Goal: Task Accomplishment & Management: Complete application form

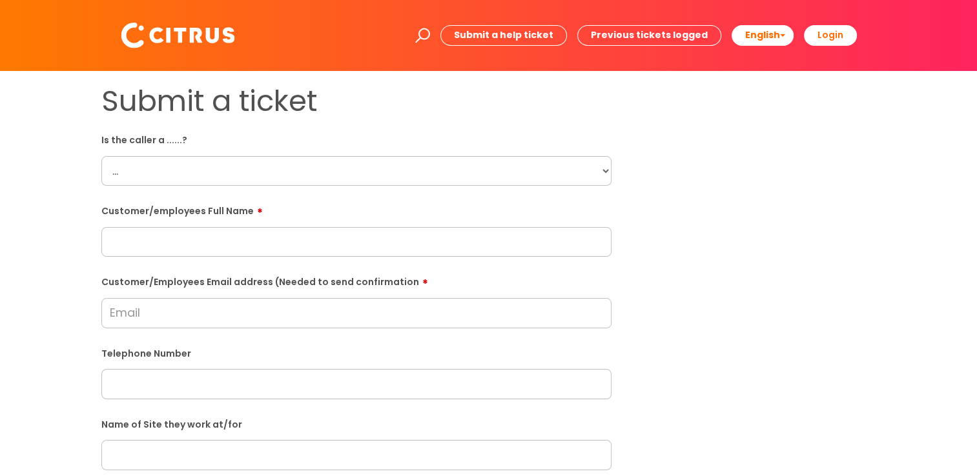
click at [144, 369] on div "Telephone Number" at bounding box center [356, 371] width 510 height 57
click at [164, 389] on input "text" at bounding box center [356, 384] width 510 height 30
paste input "02392890600"
type input "02392890600"
drag, startPoint x: 172, startPoint y: 199, endPoint x: 175, endPoint y: 163, distance: 36.3
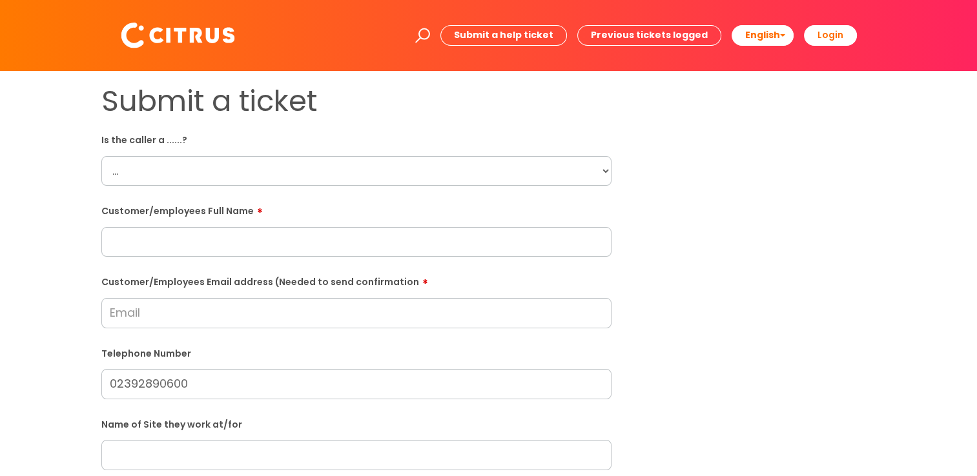
click at [173, 195] on form "Is the caller a ......? ... Citrus Customer Citrus Employee Contractor Supplier…" at bounding box center [356, 467] width 510 height 677
click at [175, 163] on select "... Citrus Customer Citrus Employee Contractor Supplier" at bounding box center [356, 171] width 510 height 30
select select "Contractor"
click at [101, 156] on select "... Citrus Customer Citrus Employee Contractor Supplier" at bounding box center [356, 171] width 510 height 30
click at [198, 241] on input "text" at bounding box center [356, 242] width 510 height 30
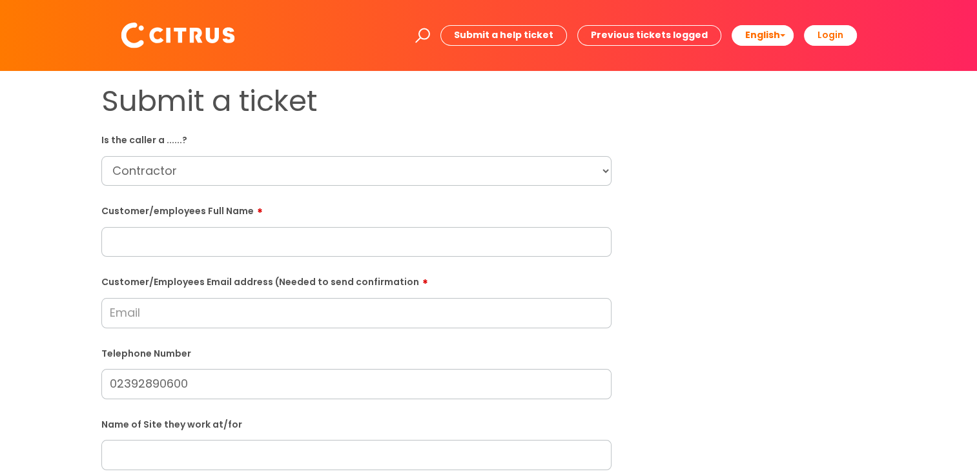
click at [251, 239] on input "text" at bounding box center [356, 242] width 510 height 30
paste input "Magda"
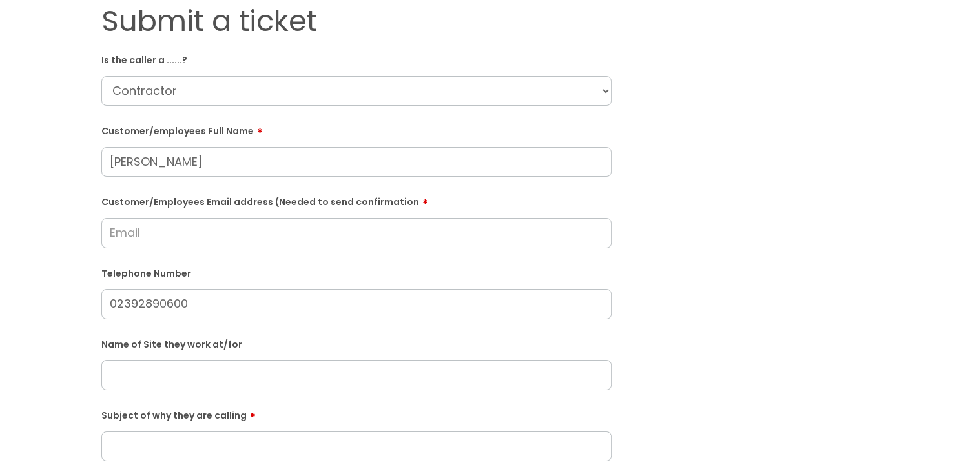
scroll to position [258, 0]
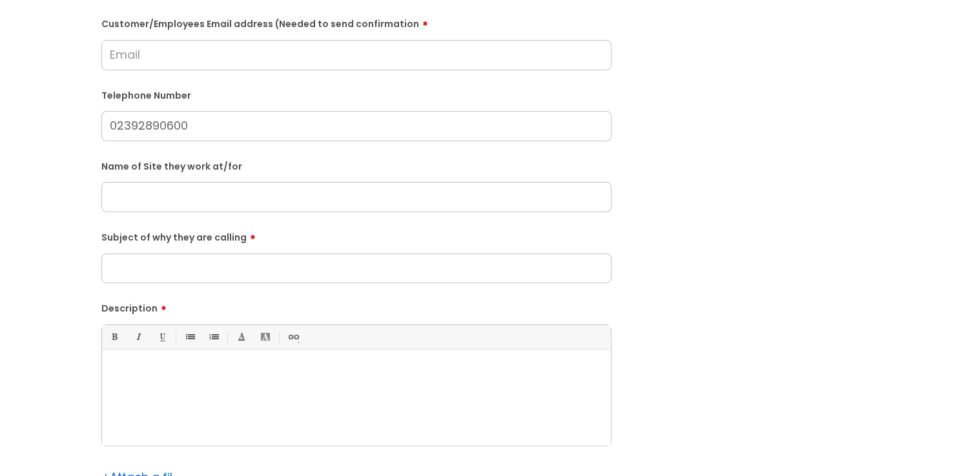
type input "Magda"
click at [289, 276] on input "Subject of why they are calling" at bounding box center [356, 269] width 510 height 30
type input "Quotes"
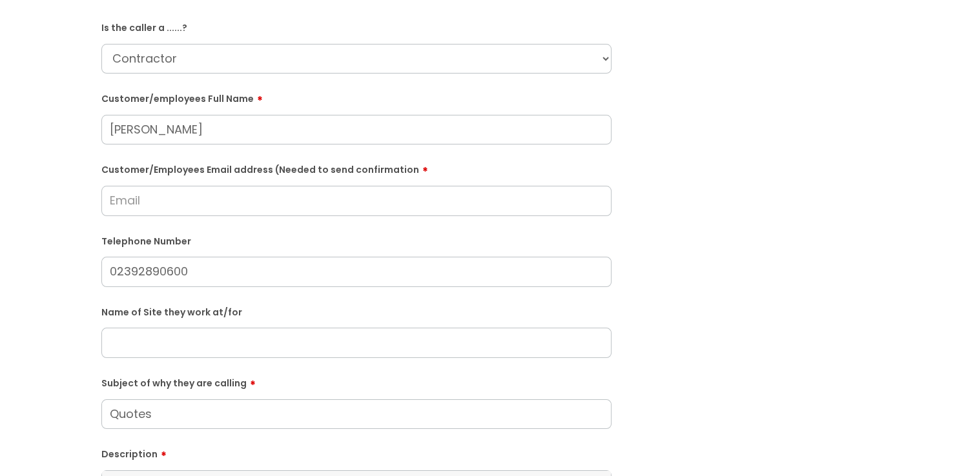
scroll to position [194, 0]
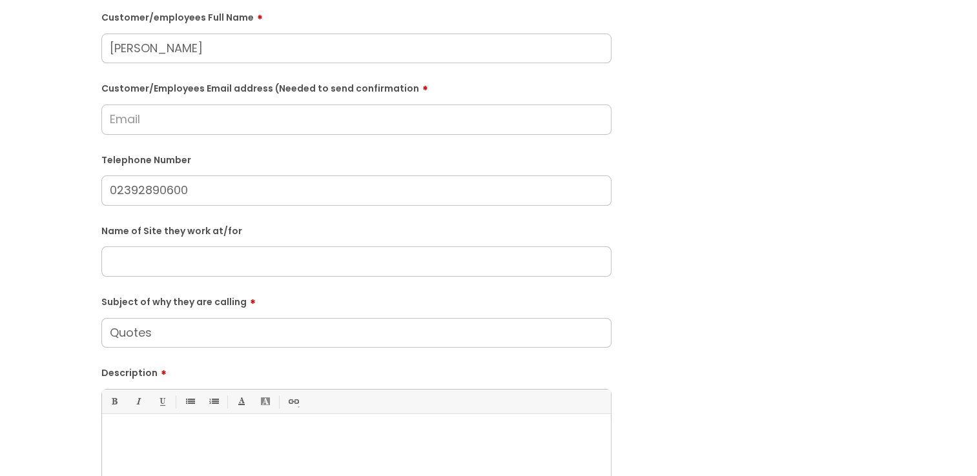
click at [207, 440] on p at bounding box center [356, 437] width 489 height 12
paste div
click at [186, 123] on input "Customer/Employees Email address (Needed to send confirmation" at bounding box center [356, 120] width 510 height 30
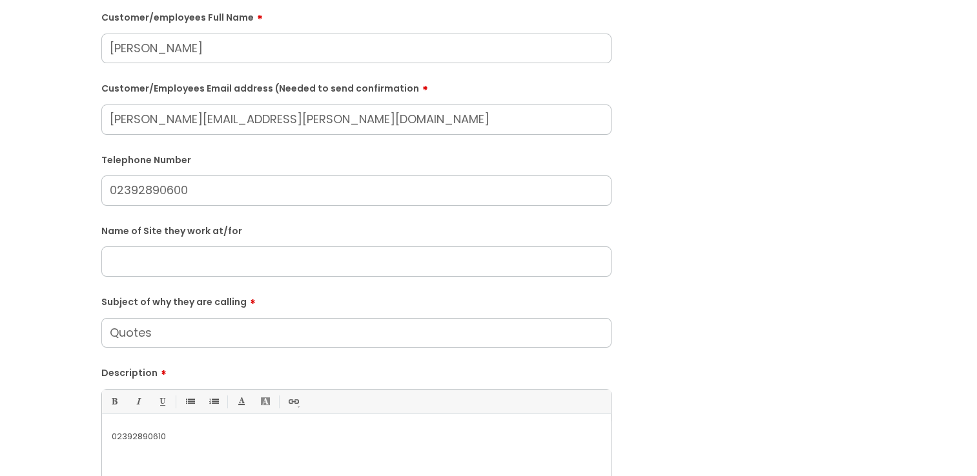
type input "magda.stolarz@porticoshipping.com"
click at [323, 270] on input "text" at bounding box center [356, 262] width 510 height 30
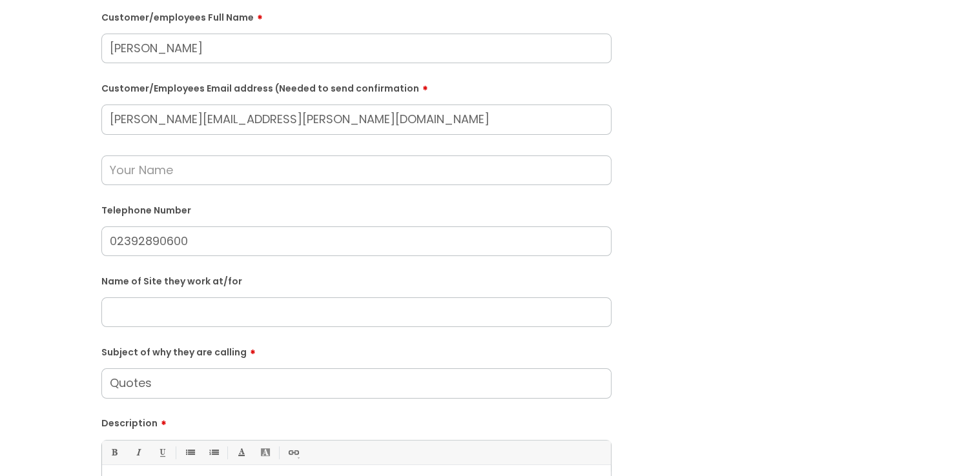
scroll to position [65, 0]
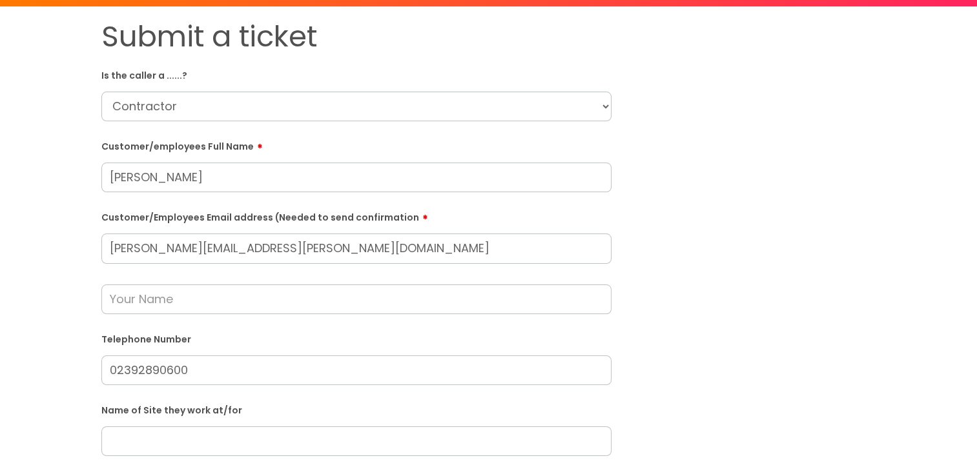
click at [192, 174] on input "Magda" at bounding box center [356, 178] width 510 height 30
drag, startPoint x: 256, startPoint y: 172, endPoint x: -186, endPoint y: 83, distance: 450.5
click at [0, 83] on html "Enter your search term here... Search Submit a help ticket Previous tickets log…" at bounding box center [488, 173] width 977 height 476
paste input "Stolarz"
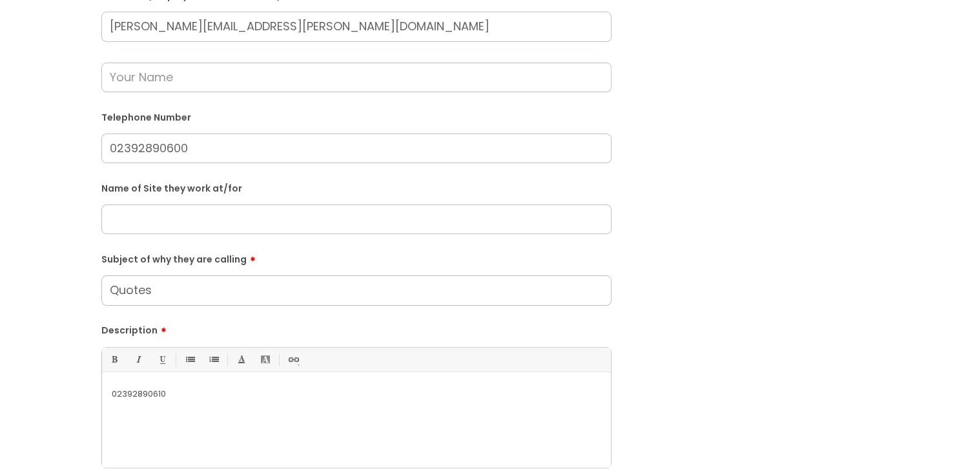
scroll to position [452, 0]
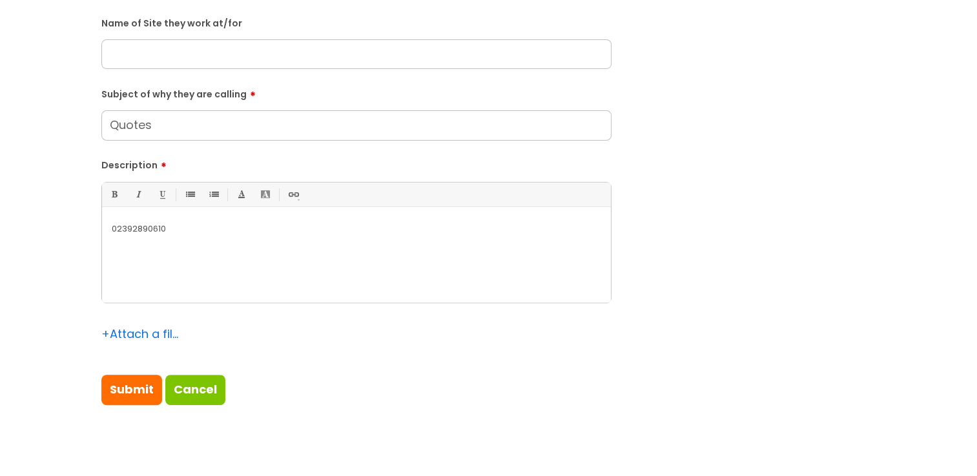
type input "Magda Stolarz"
click at [222, 287] on div "02392890610" at bounding box center [356, 258] width 509 height 89
click at [112, 225] on p "02392890610" at bounding box center [356, 229] width 489 height 12
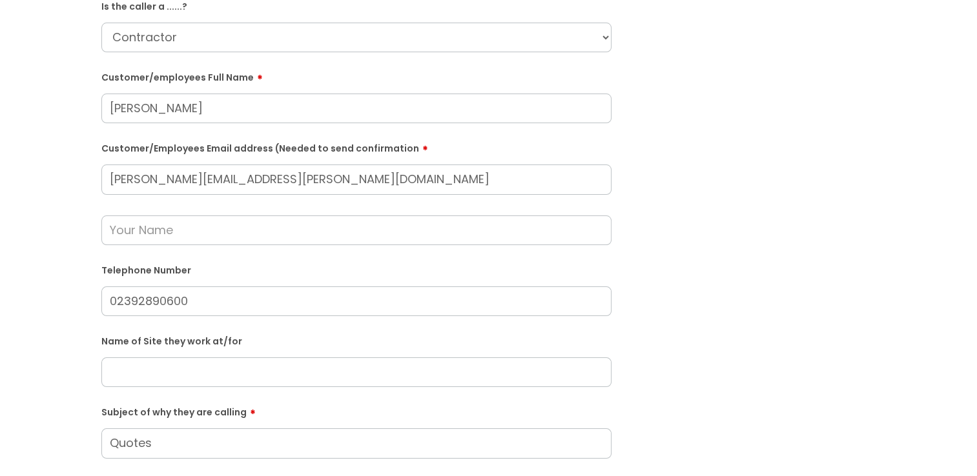
scroll to position [0, 0]
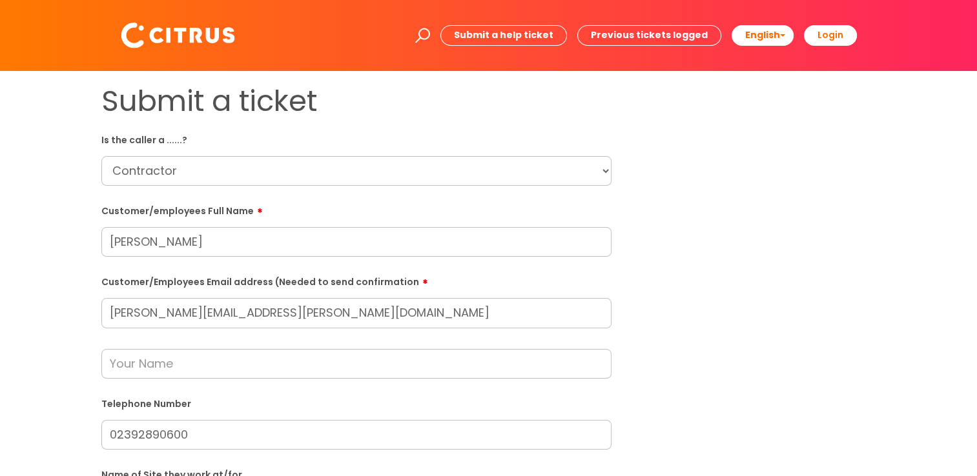
drag, startPoint x: 351, startPoint y: 316, endPoint x: 39, endPoint y: 259, distance: 317.5
click at [39, 259] on div "Submit a ticket Is the caller a ......? ... Citrus Customer Citrus Employee Con…" at bounding box center [488, 481] width 951 height 794
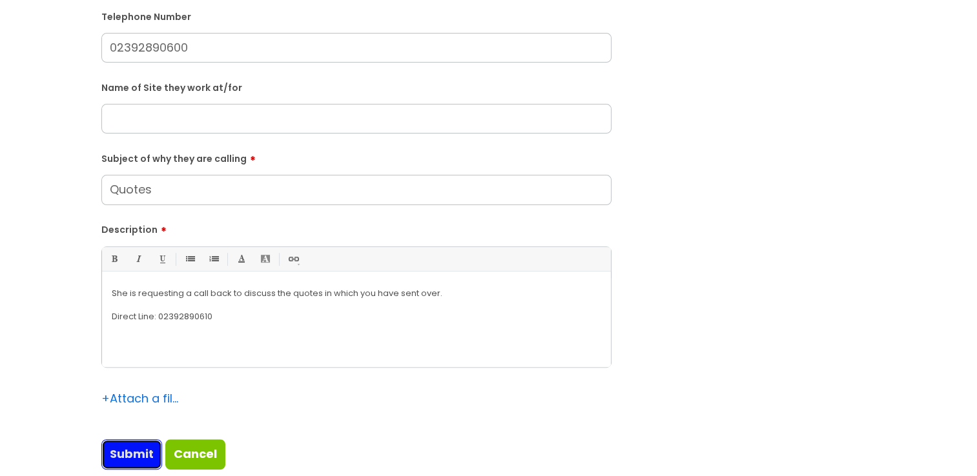
click at [128, 458] on input "Submit" at bounding box center [131, 455] width 61 height 30
type input "Please Wait..."
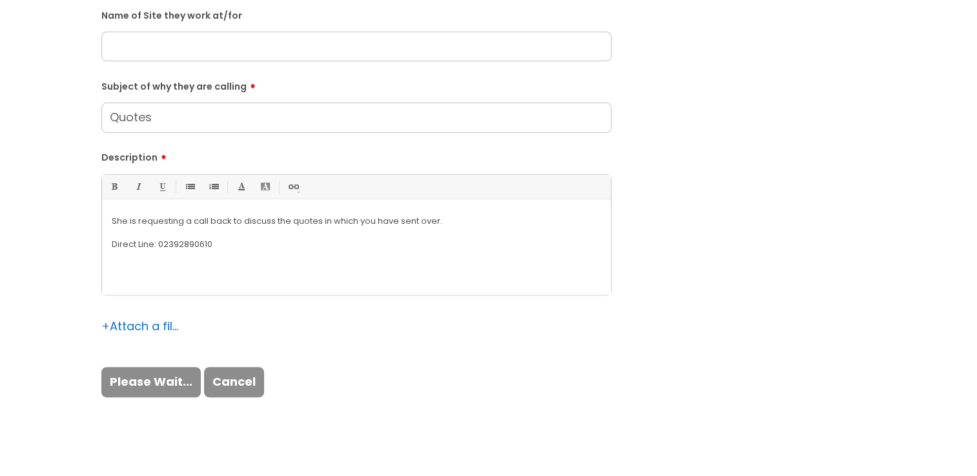
scroll to position [775, 0]
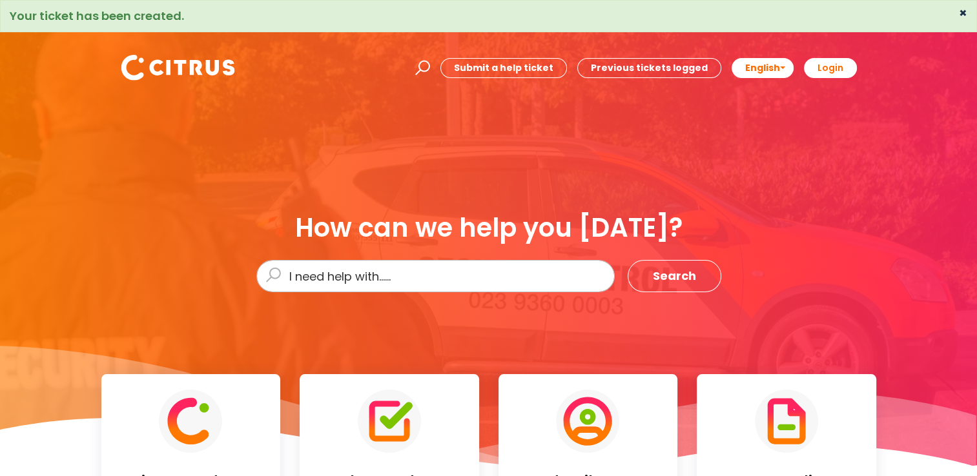
drag, startPoint x: 911, startPoint y: 223, endPoint x: 722, endPoint y: 337, distance: 221.5
click at [911, 223] on header "Enter your search term here... Search Submit a help ticket Previous tickets log…" at bounding box center [488, 261] width 977 height 458
